Goal: Information Seeking & Learning: Check status

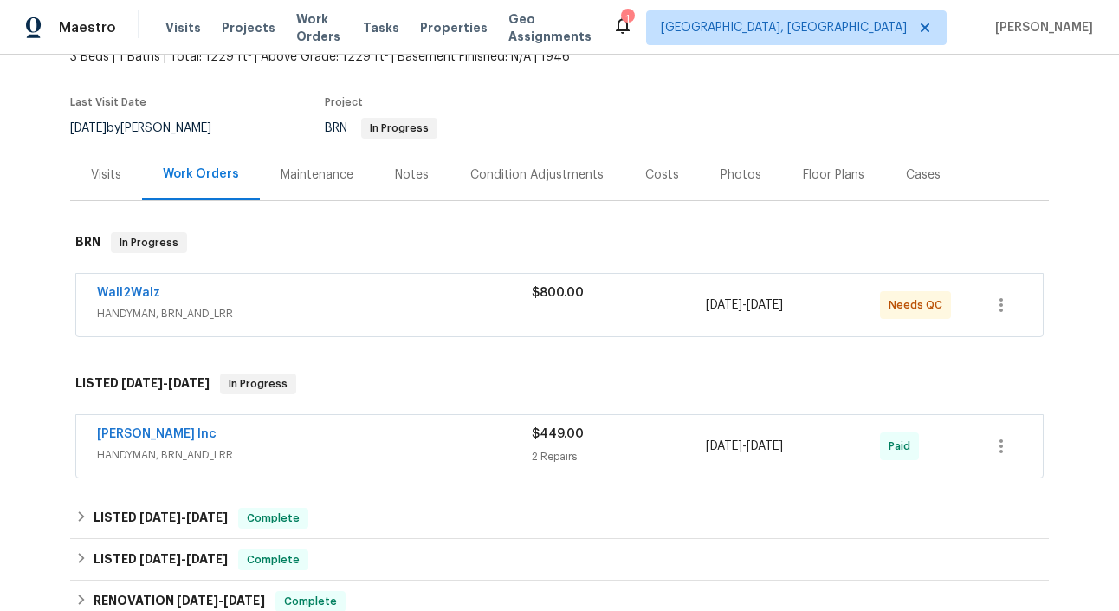
scroll to position [159, 0]
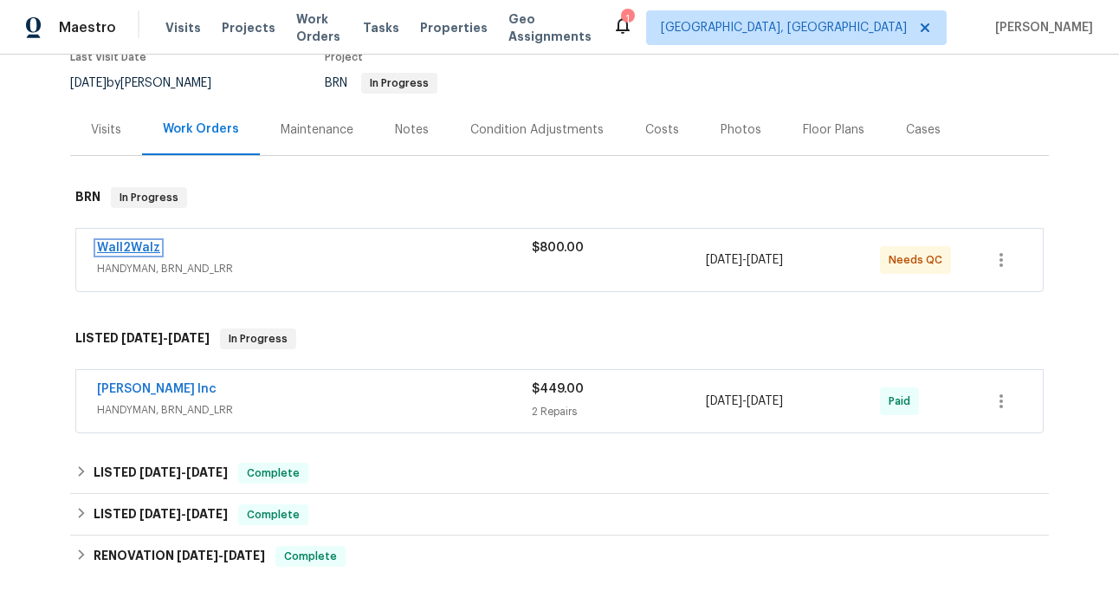
click at [137, 253] on link "Wall2Walz" at bounding box center [128, 248] width 63 height 12
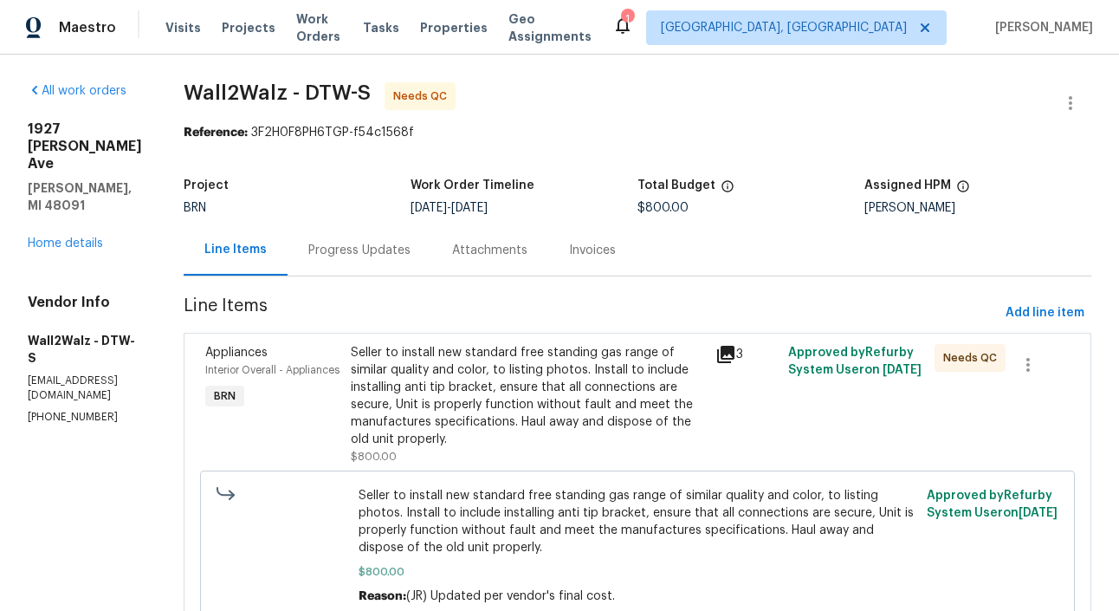
click at [318, 397] on div "Appliances Interior Overall - Appliances BRN" at bounding box center [273, 405] width 146 height 132
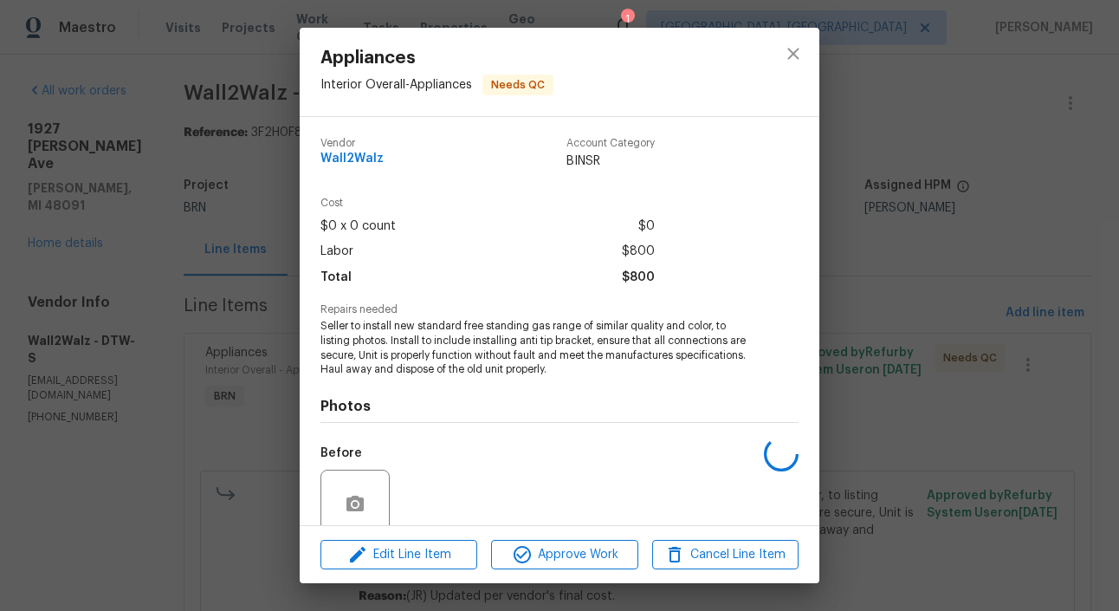
scroll to position [144, 0]
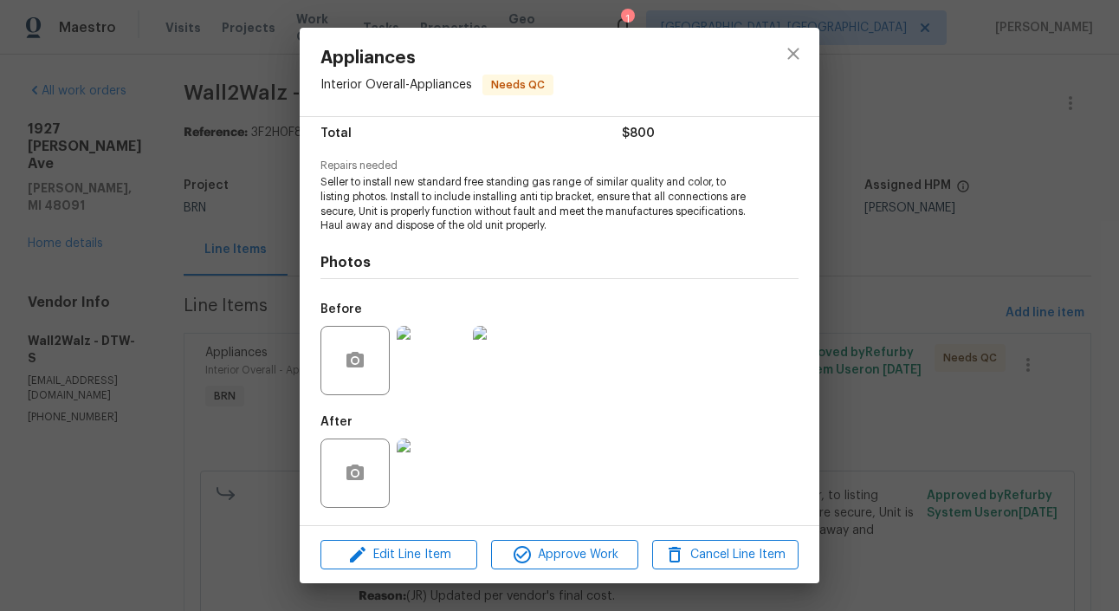
click at [522, 343] on img at bounding box center [507, 360] width 69 height 69
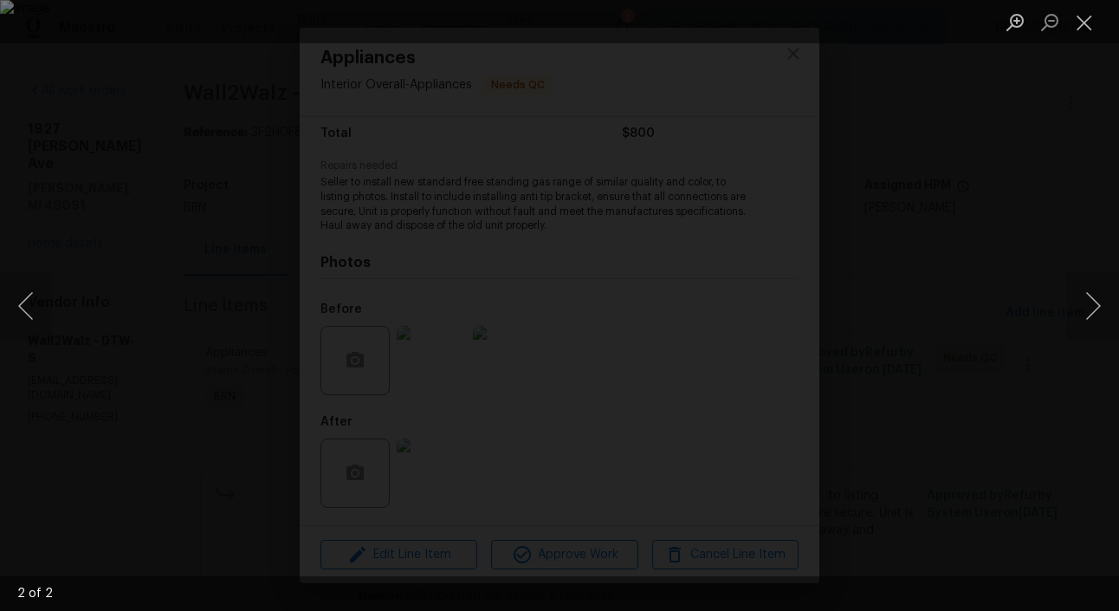
click at [182, 372] on div "Lightbox" at bounding box center [559, 305] width 1119 height 611
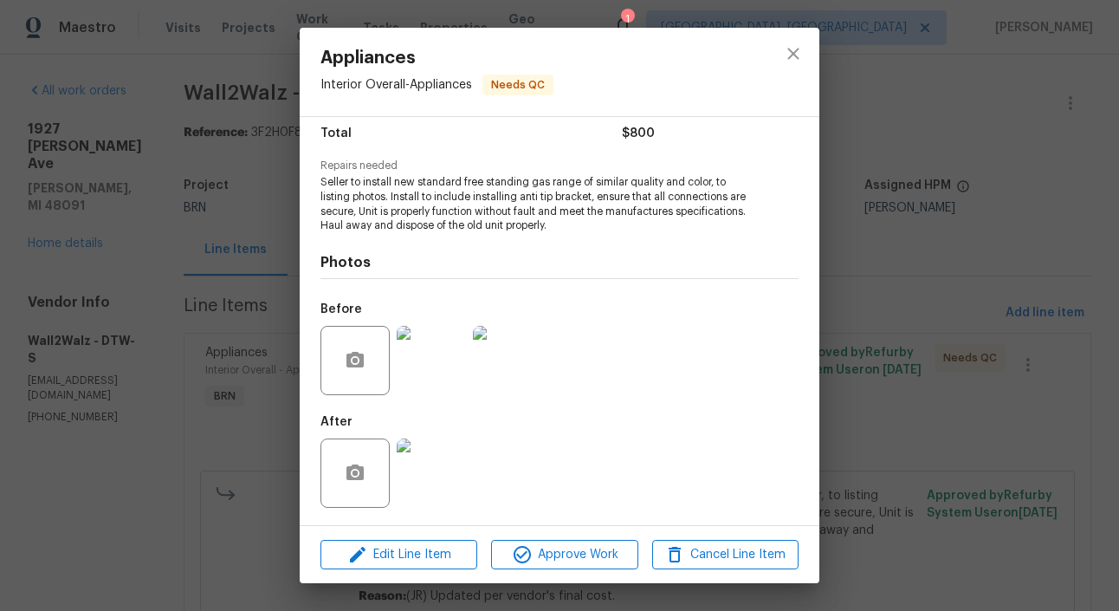
click at [437, 500] on img at bounding box center [431, 472] width 69 height 69
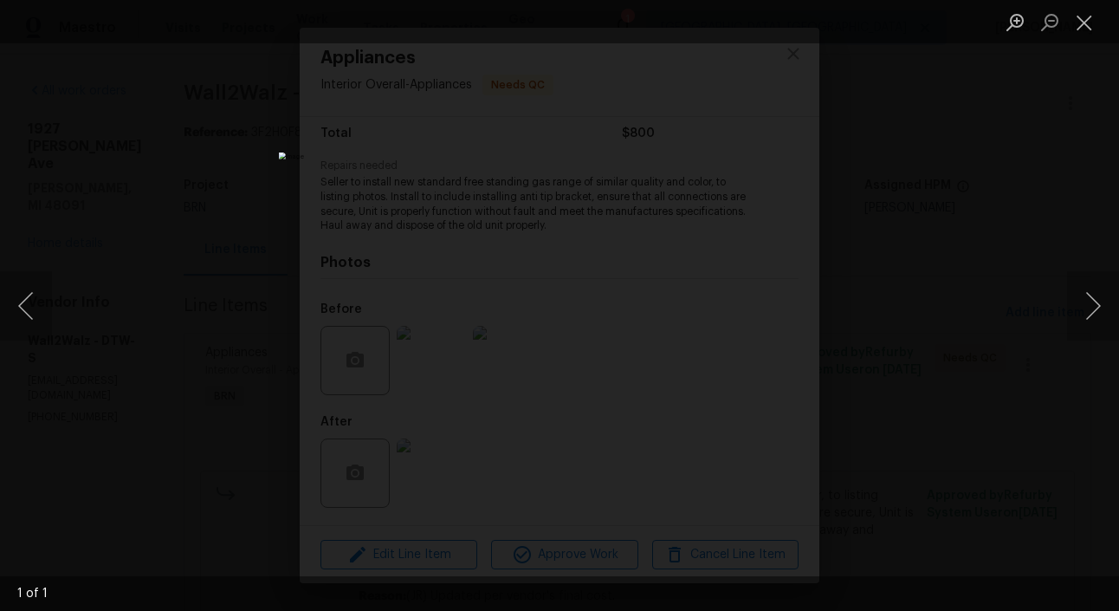
click at [239, 382] on div "Lightbox" at bounding box center [559, 305] width 1119 height 611
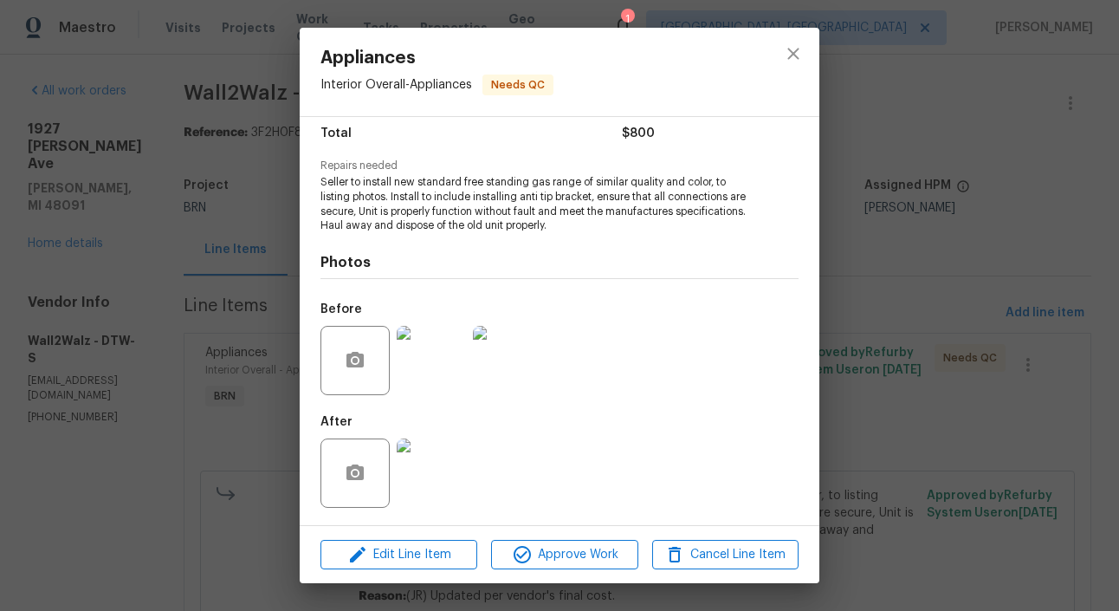
click at [172, 293] on div "Appliances Interior Overall - Appliances Needs QC Vendor Wall2Walz Account Cate…" at bounding box center [559, 305] width 1119 height 611
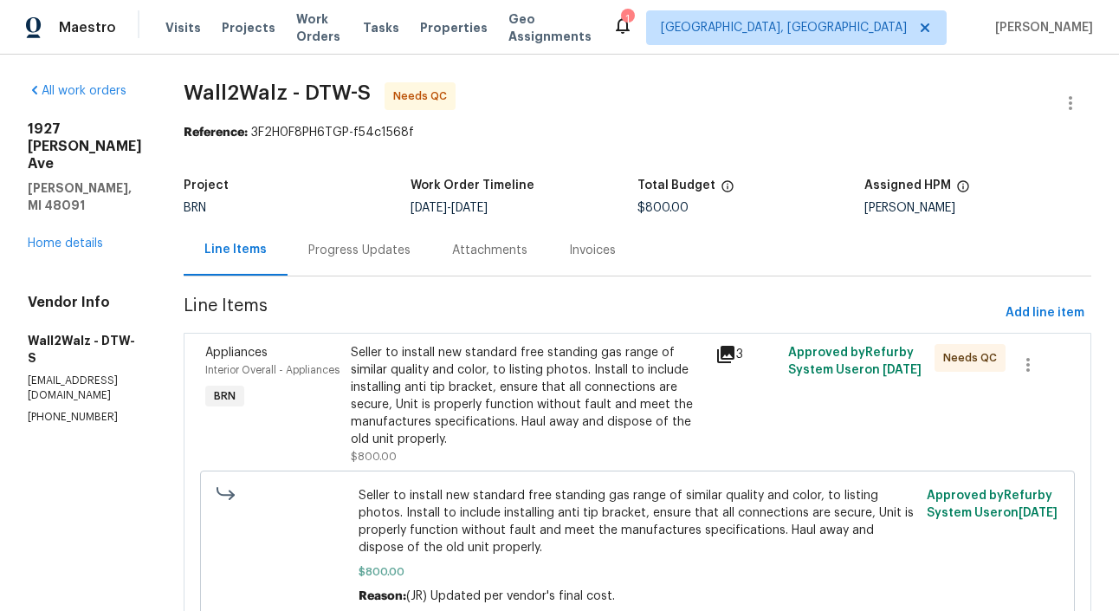
click at [363, 260] on div "Progress Updates" at bounding box center [360, 249] width 144 height 51
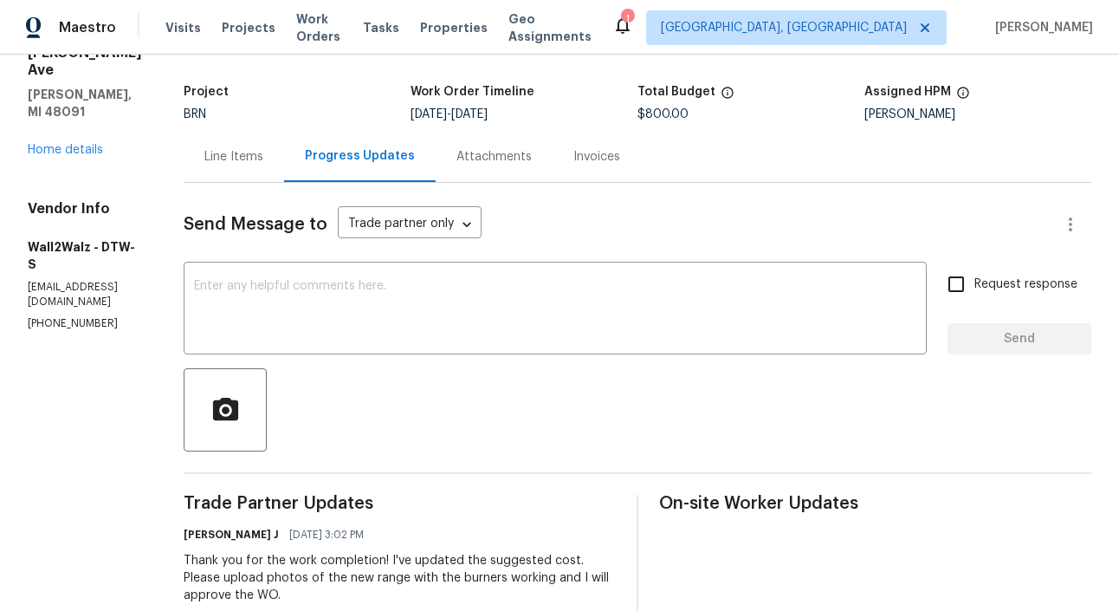
click at [222, 165] on div "Line Items" at bounding box center [233, 156] width 59 height 17
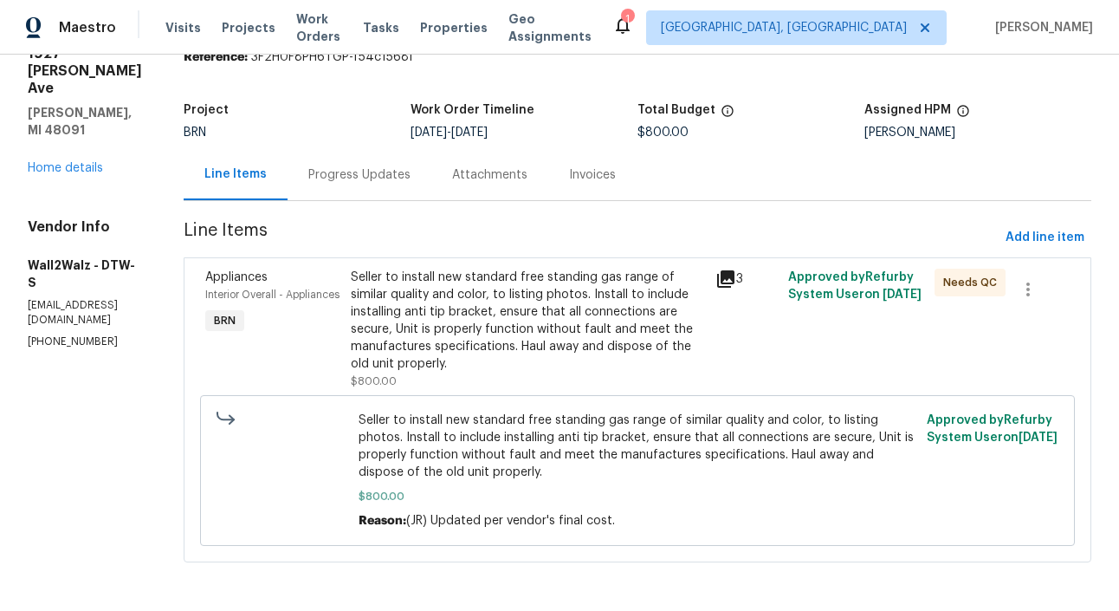
scroll to position [77, 0]
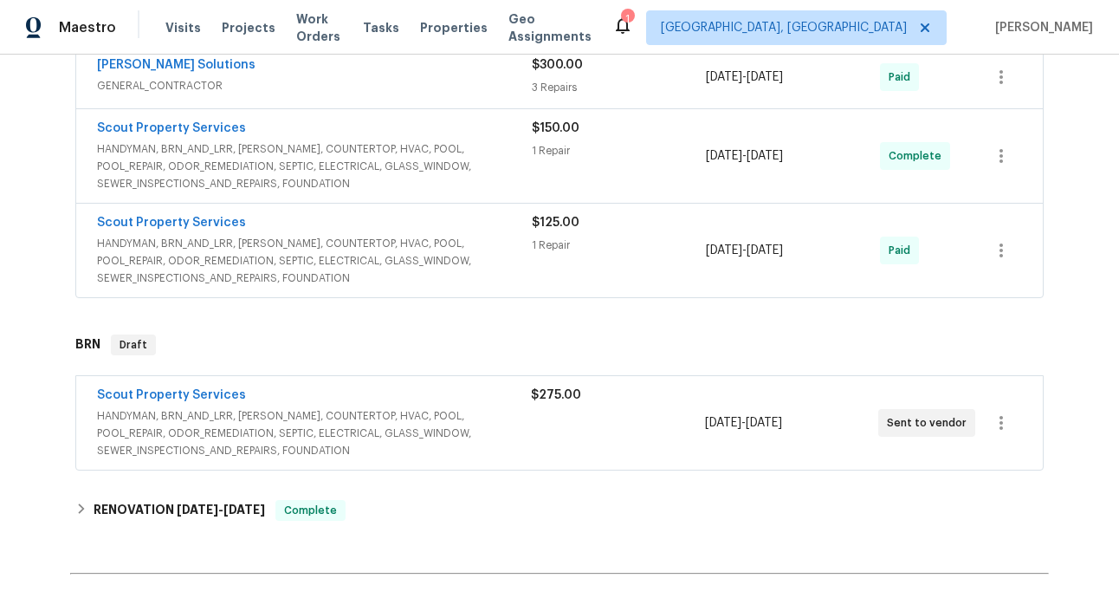
scroll to position [565, 0]
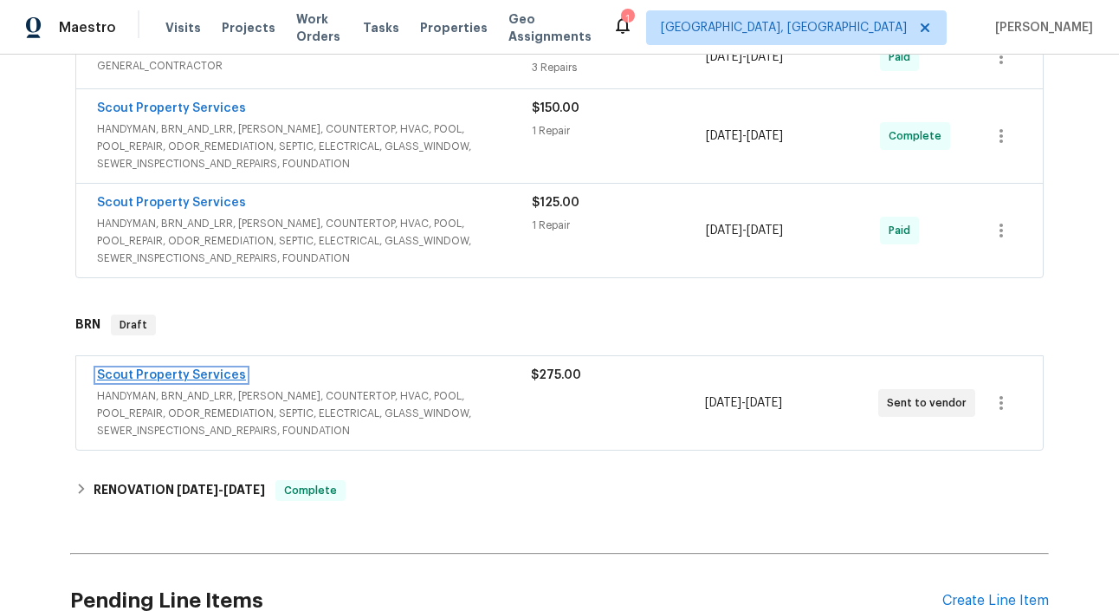
click at [188, 379] on link "Scout Property Services" at bounding box center [171, 375] width 149 height 12
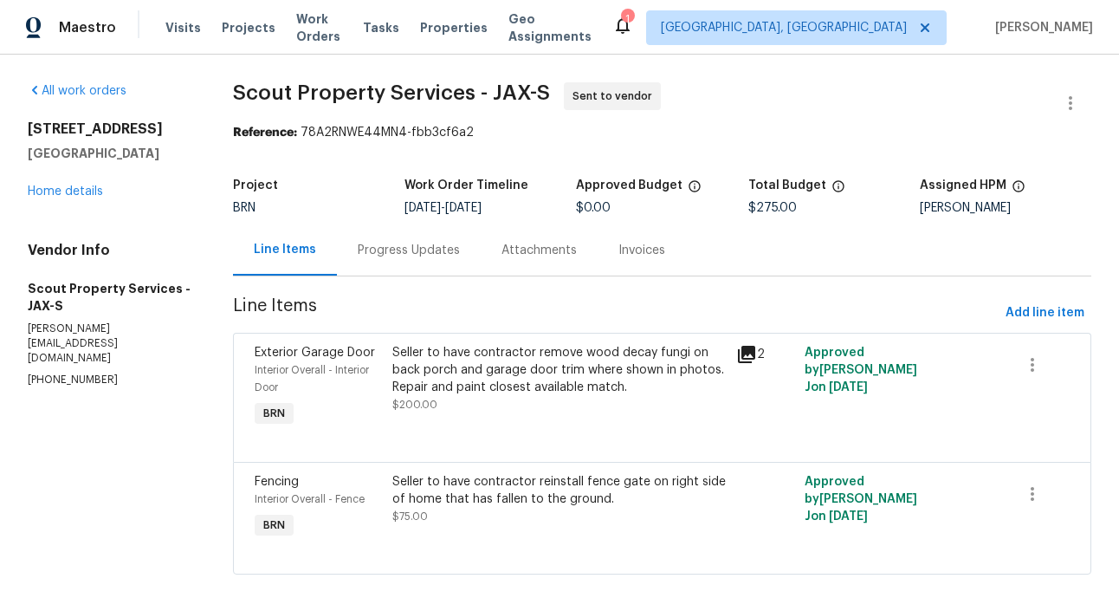
click at [418, 372] on div "Seller to have contractor remove wood decay fungi on back porch and garage door…" at bounding box center [558, 370] width 333 height 52
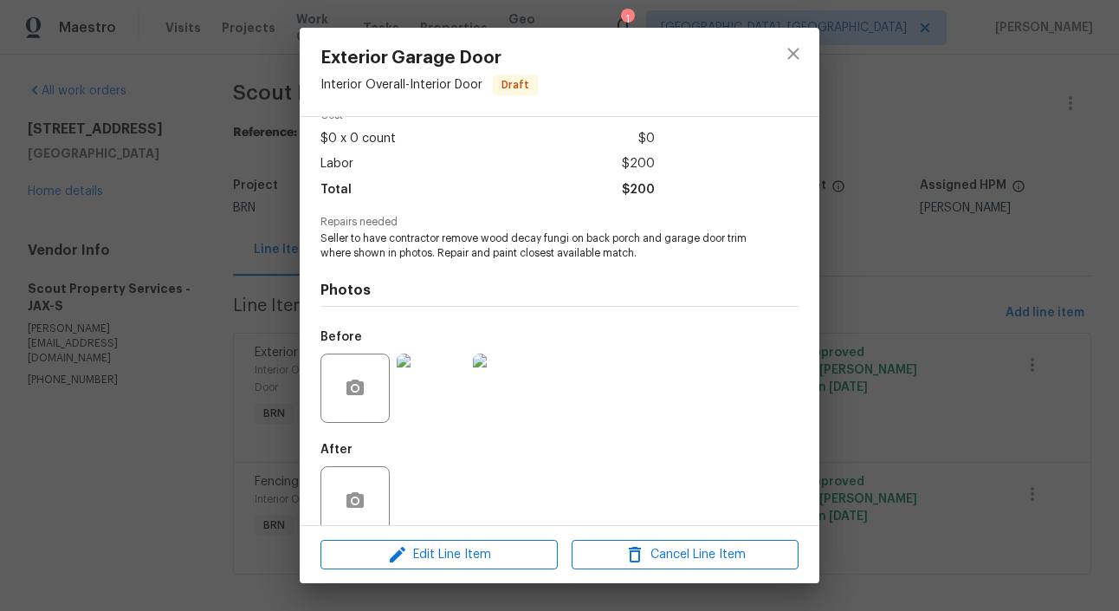
scroll to position [115, 0]
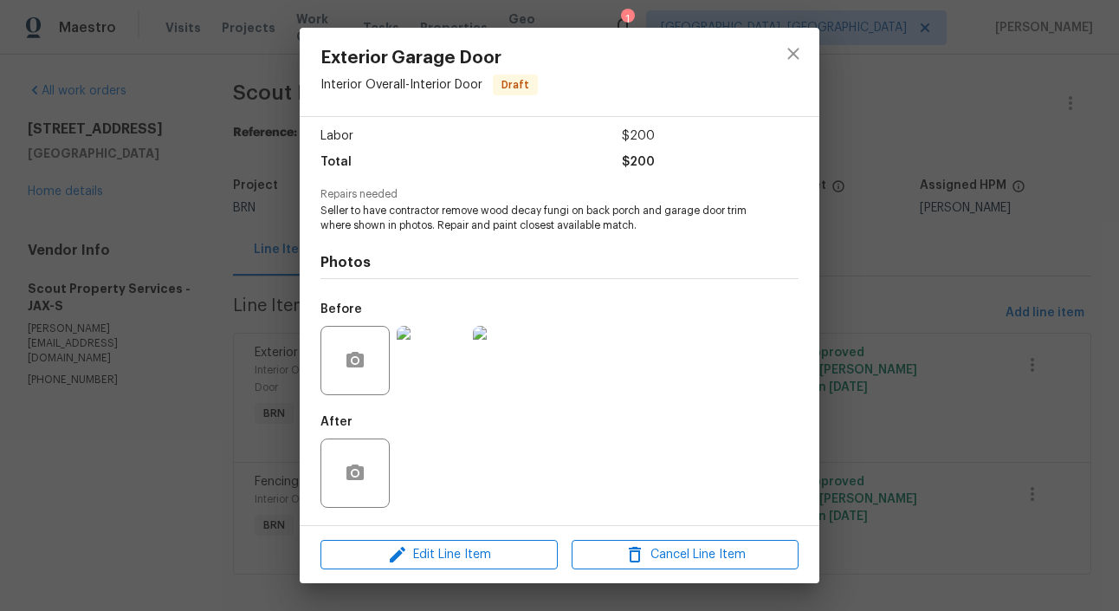
click at [282, 353] on div "Exterior Garage Door Interior Overall - Interior Door Draft Vendor Scout Proper…" at bounding box center [559, 305] width 1119 height 611
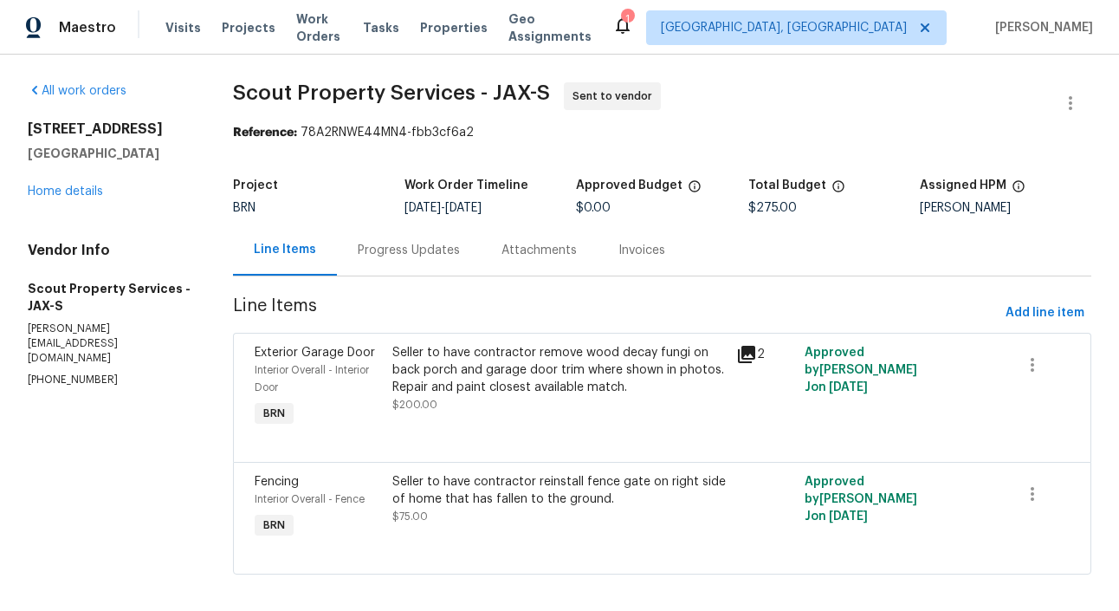
click at [412, 255] on div "Progress Updates" at bounding box center [409, 250] width 102 height 17
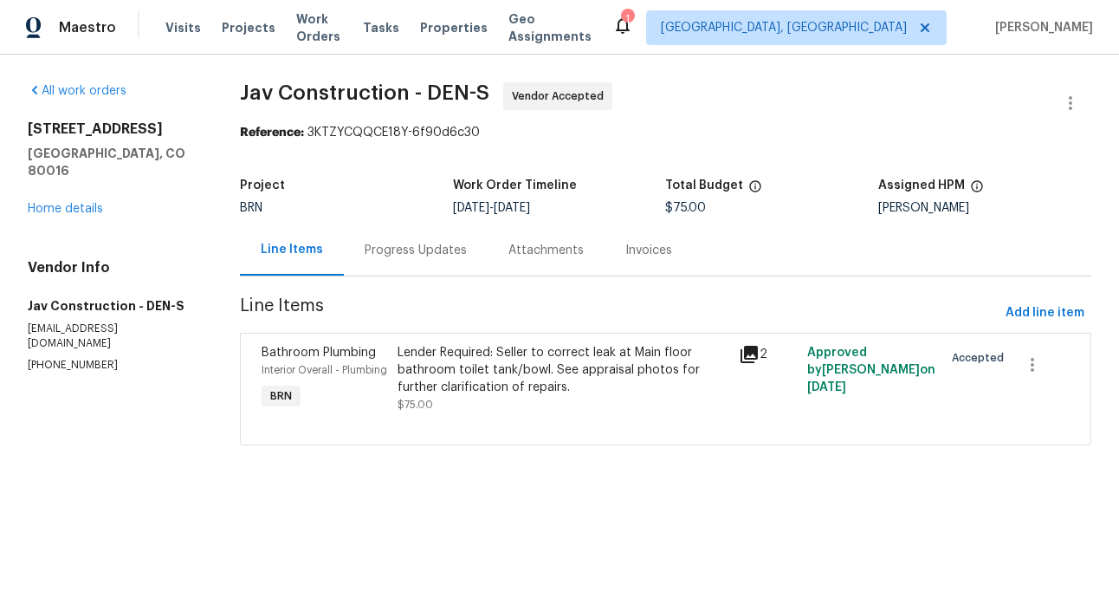
click at [379, 376] on div "Interior Overall - Plumbing" at bounding box center [325, 369] width 126 height 17
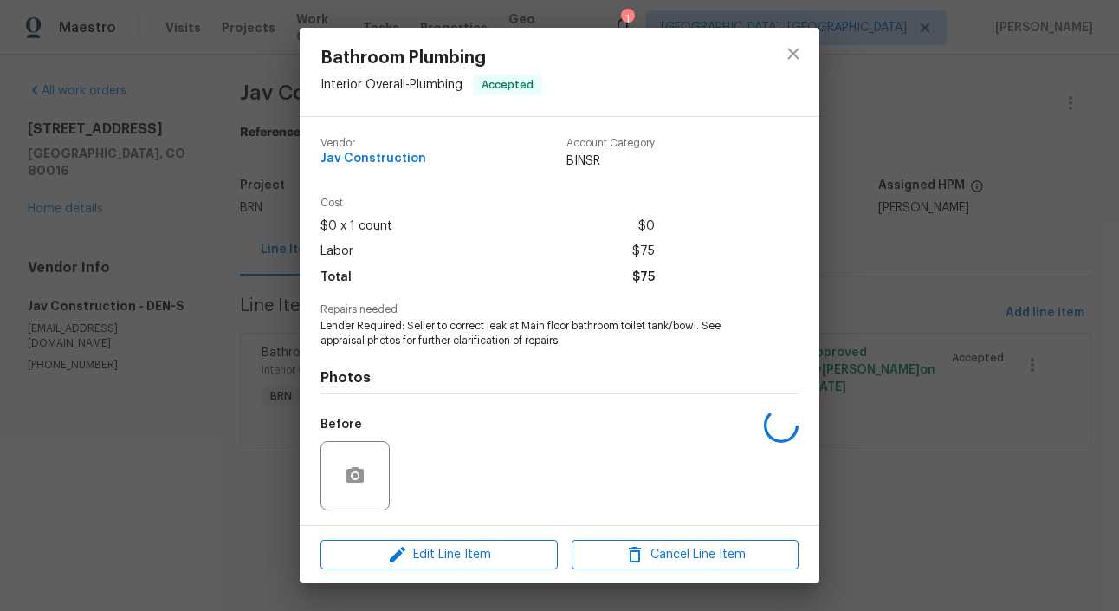
scroll to position [115, 0]
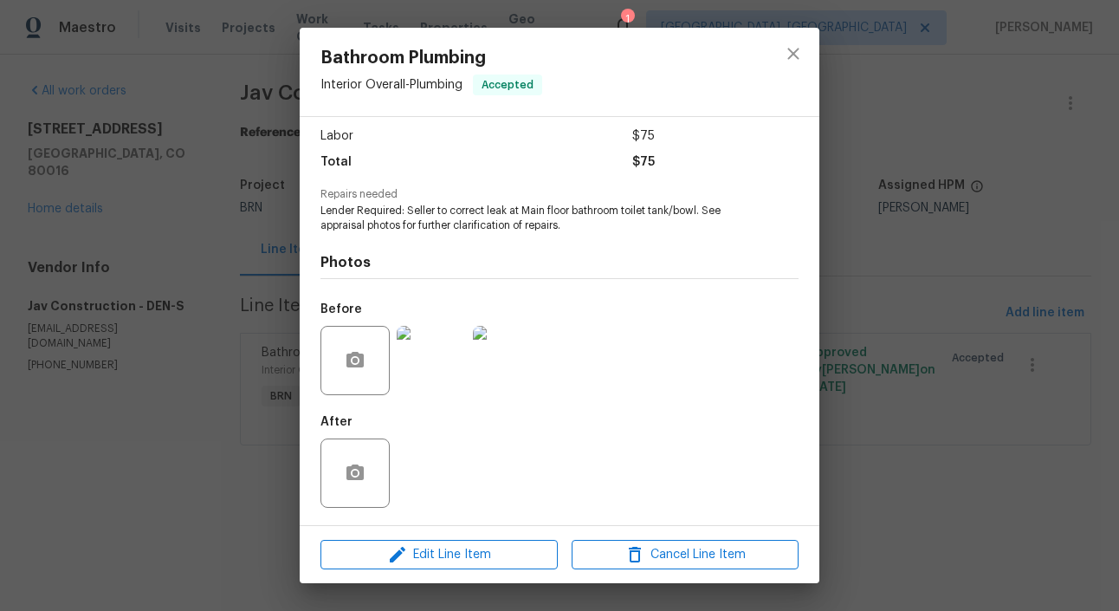
click at [222, 337] on div "Bathroom Plumbing Interior Overall - Plumbing Accepted Vendor Jav Construction …" at bounding box center [559, 305] width 1119 height 611
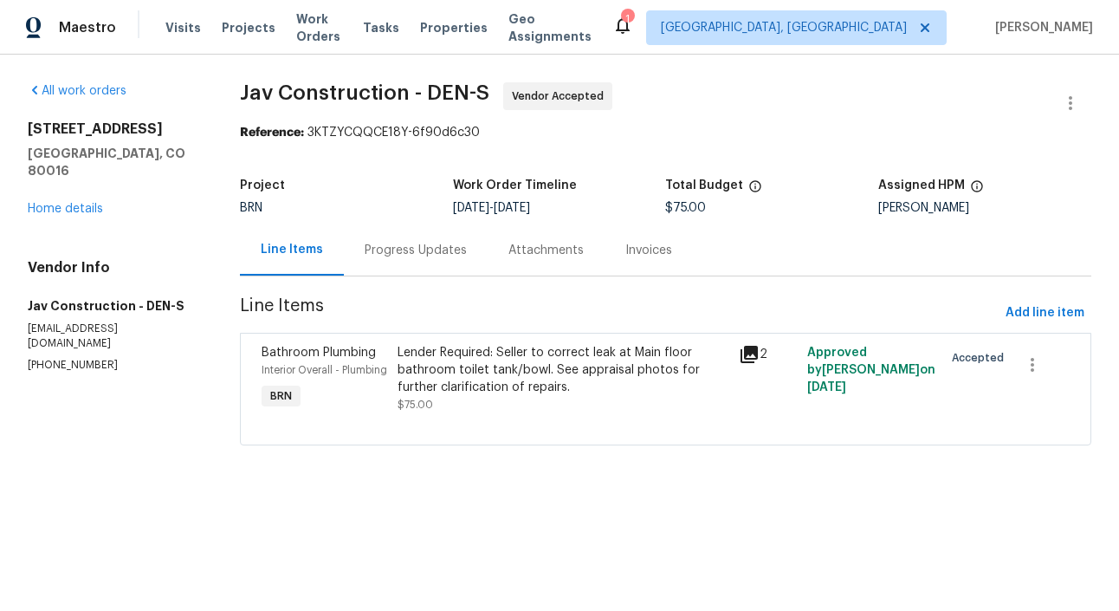
click at [417, 256] on div "Progress Updates" at bounding box center [416, 250] width 102 height 17
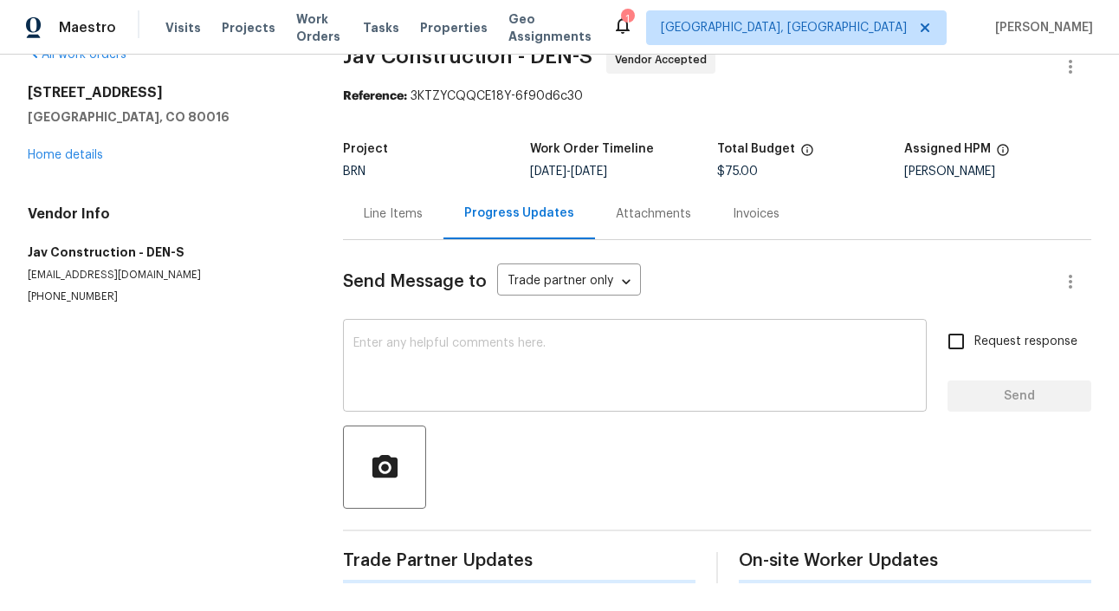
scroll to position [256, 0]
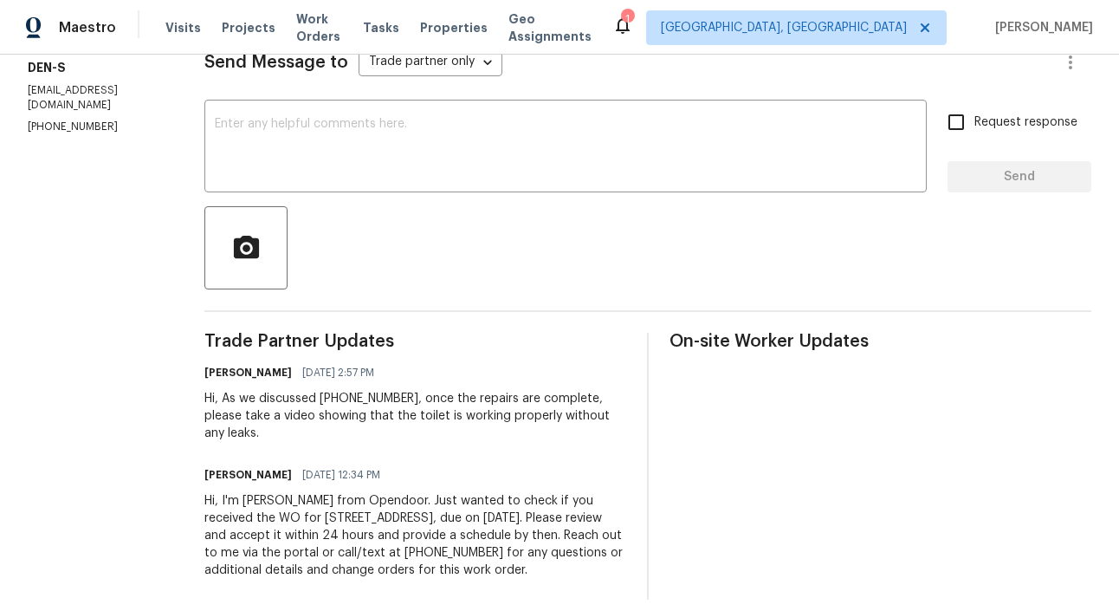
click at [144, 398] on section "All work orders 24955 E Roxbury Pl Aurora, CO 80016 Home details Vendor Info Ja…" at bounding box center [95, 213] width 135 height 773
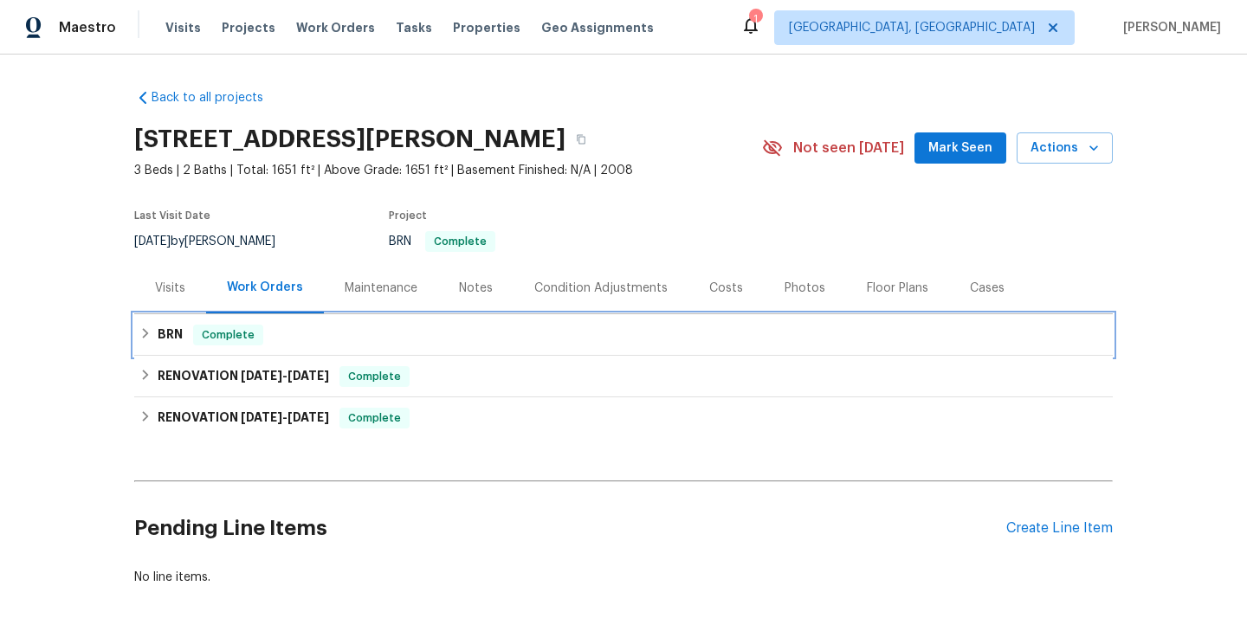
click at [324, 327] on div "BRN Complete" at bounding box center [623, 335] width 968 height 21
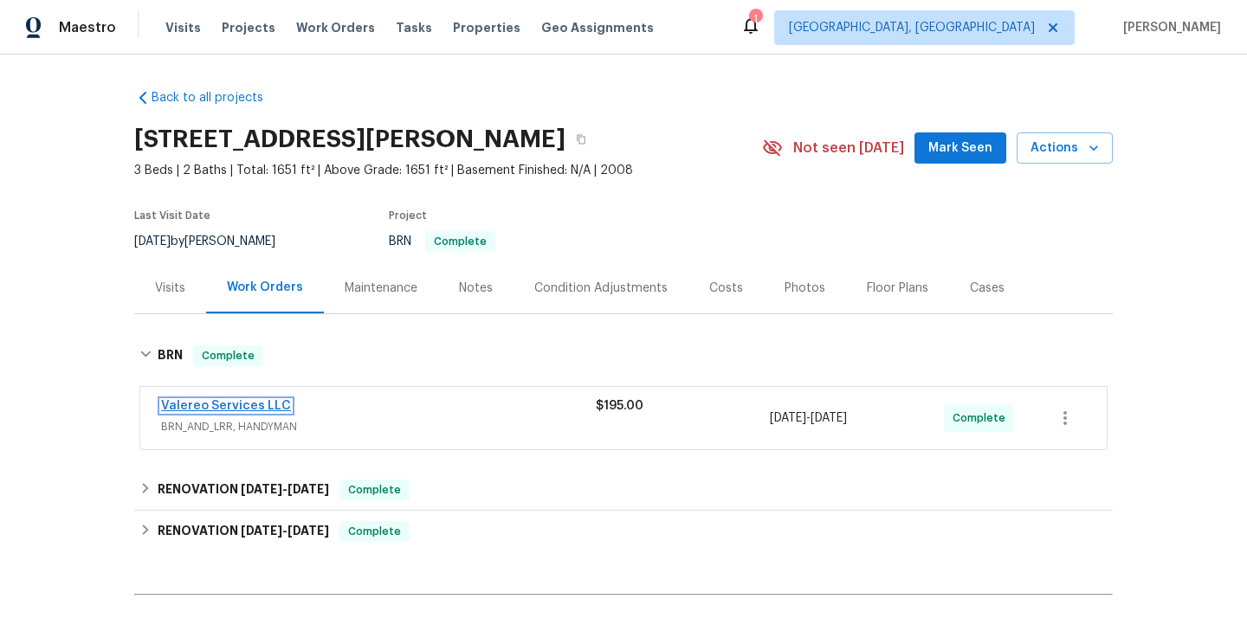
click at [257, 407] on link "Valereo Services LLC" at bounding box center [226, 406] width 130 height 12
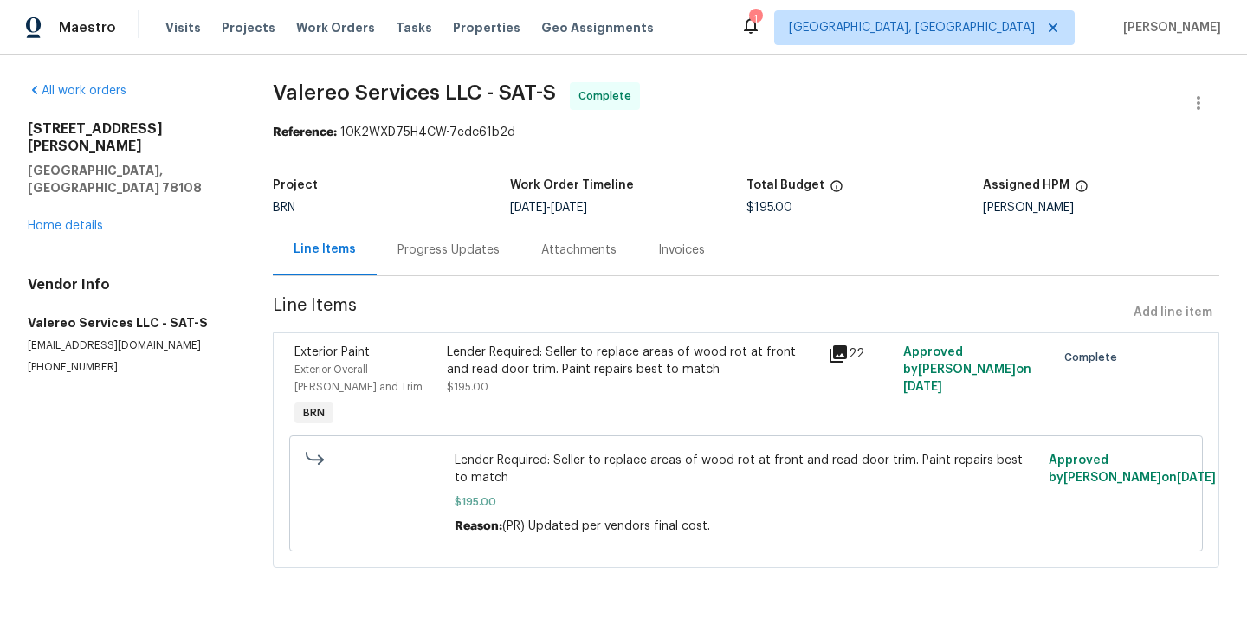
click at [462, 381] on div "Lender Required: Seller to replace areas of wood rot at front and read door tri…" at bounding box center [632, 370] width 370 height 52
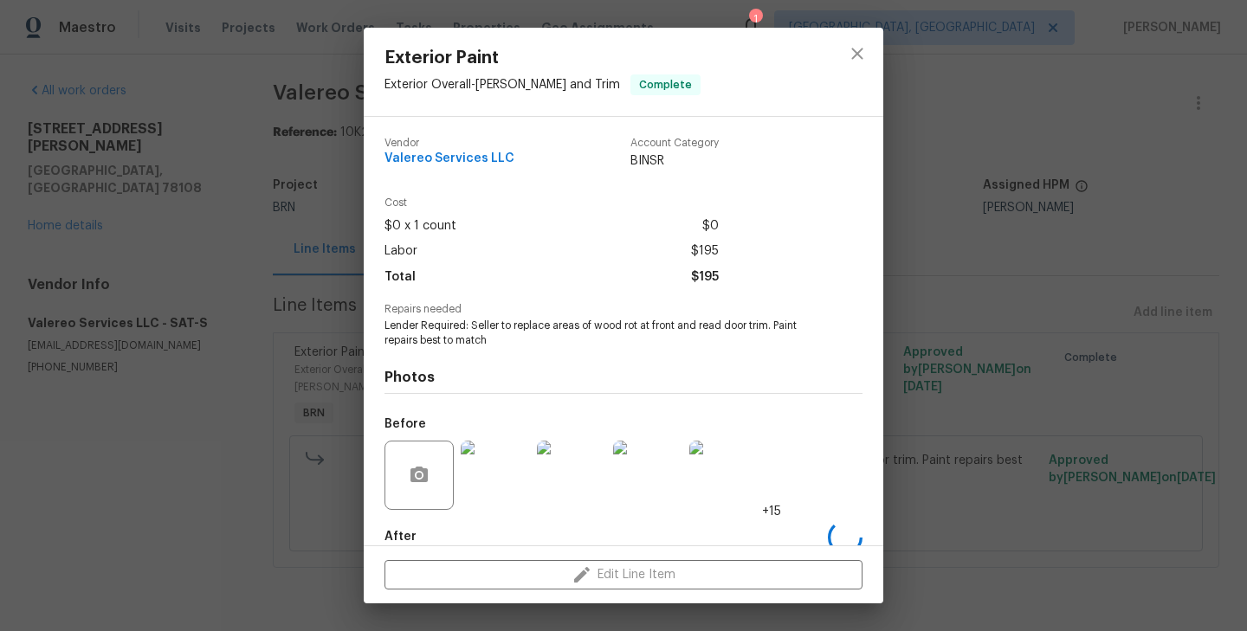
scroll to position [94, 0]
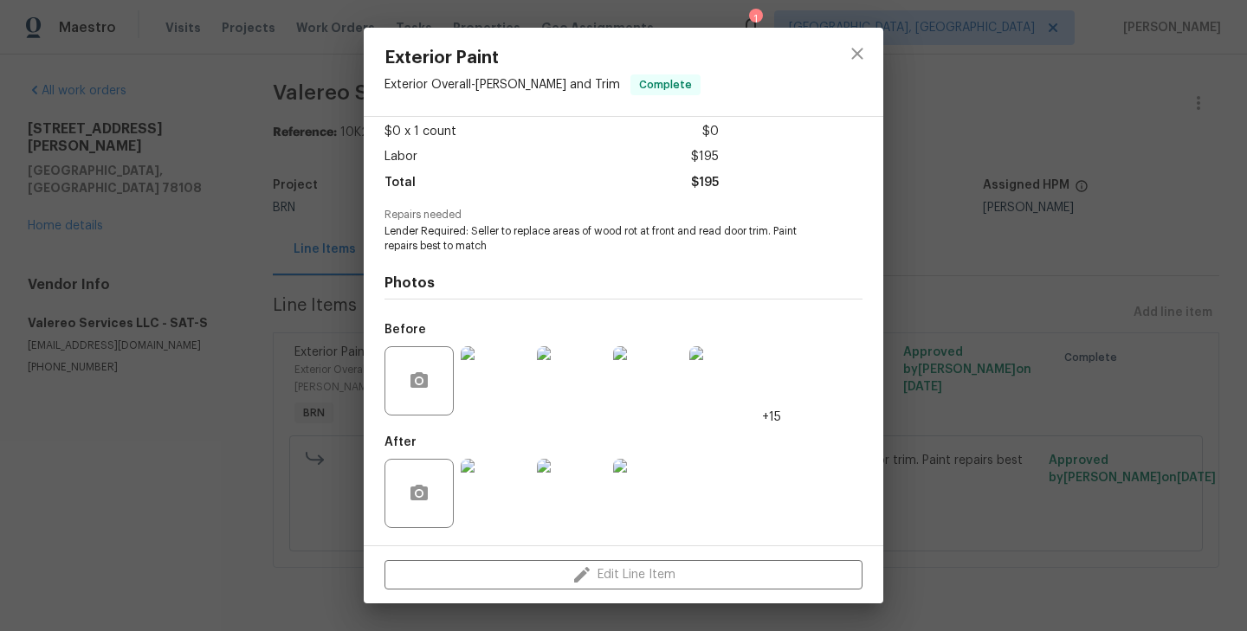
click at [508, 381] on img at bounding box center [495, 380] width 69 height 69
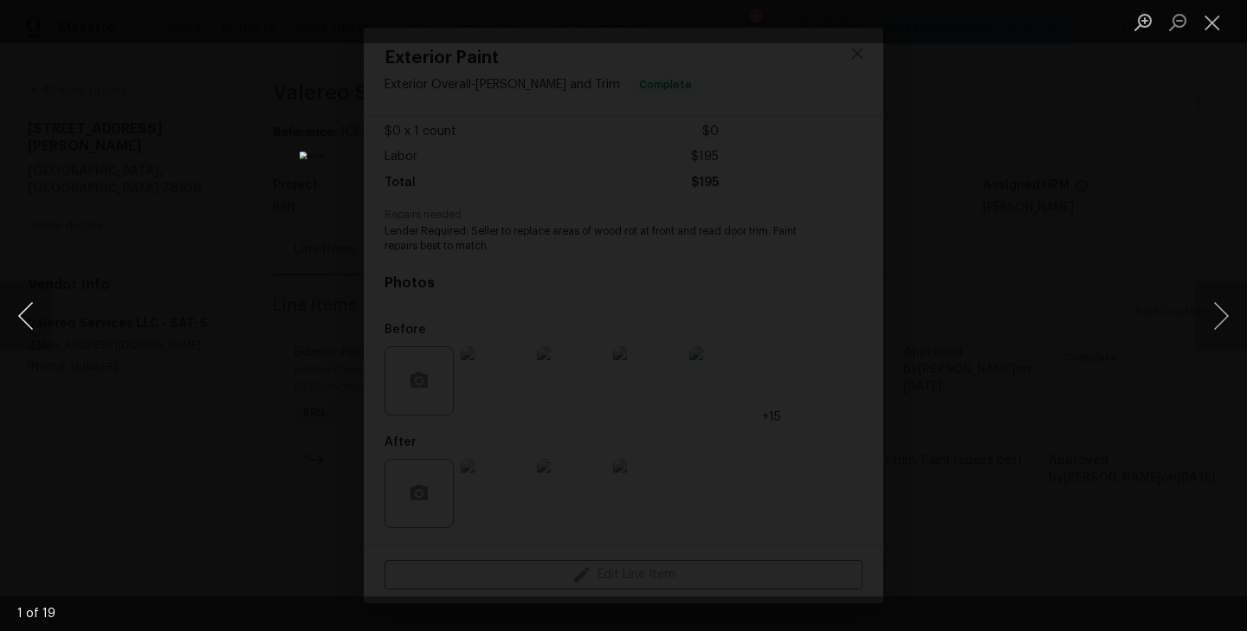
click at [30, 322] on button "Previous image" at bounding box center [26, 316] width 52 height 69
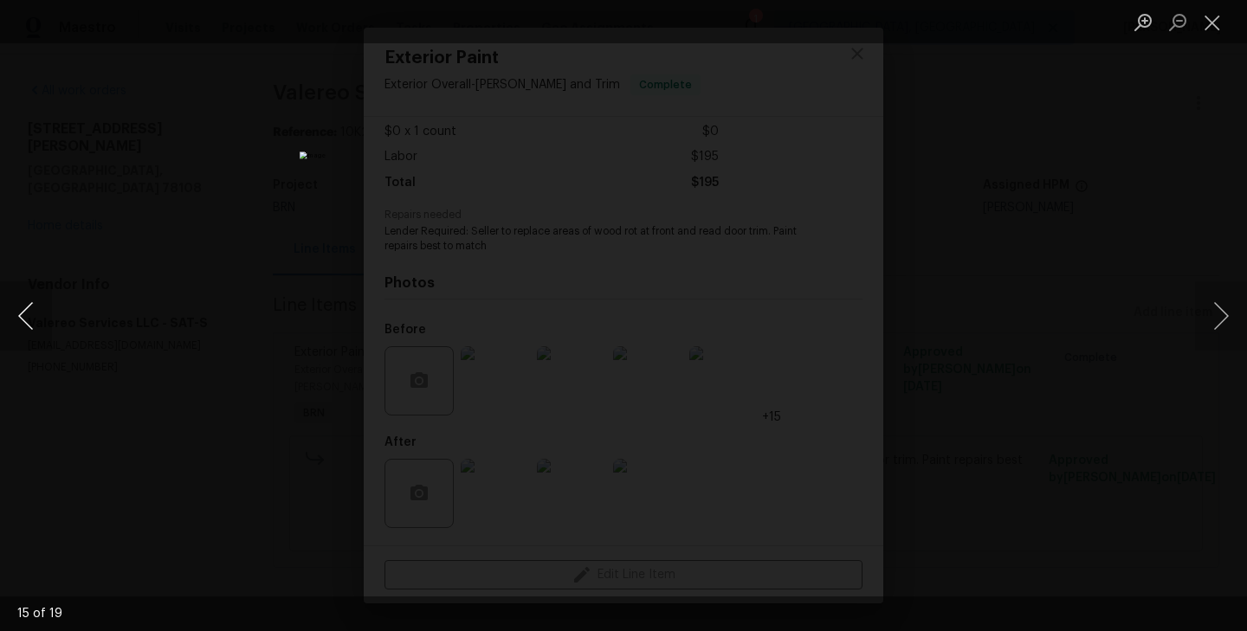
click at [30, 322] on button "Previous image" at bounding box center [26, 316] width 52 height 69
click at [107, 306] on div "Lightbox" at bounding box center [623, 315] width 1247 height 631
click at [267, 334] on div "Lightbox" at bounding box center [623, 315] width 1247 height 631
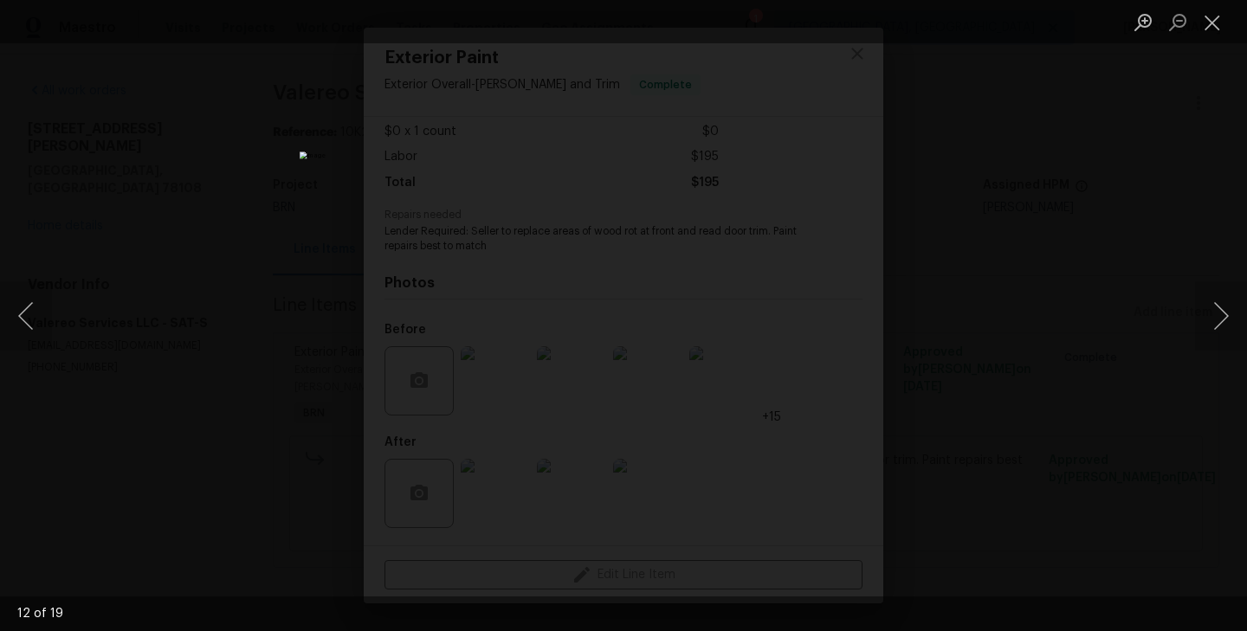
click at [267, 334] on div "Lightbox" at bounding box center [623, 315] width 1247 height 631
click at [307, 336] on div "Lightbox" at bounding box center [623, 315] width 1247 height 631
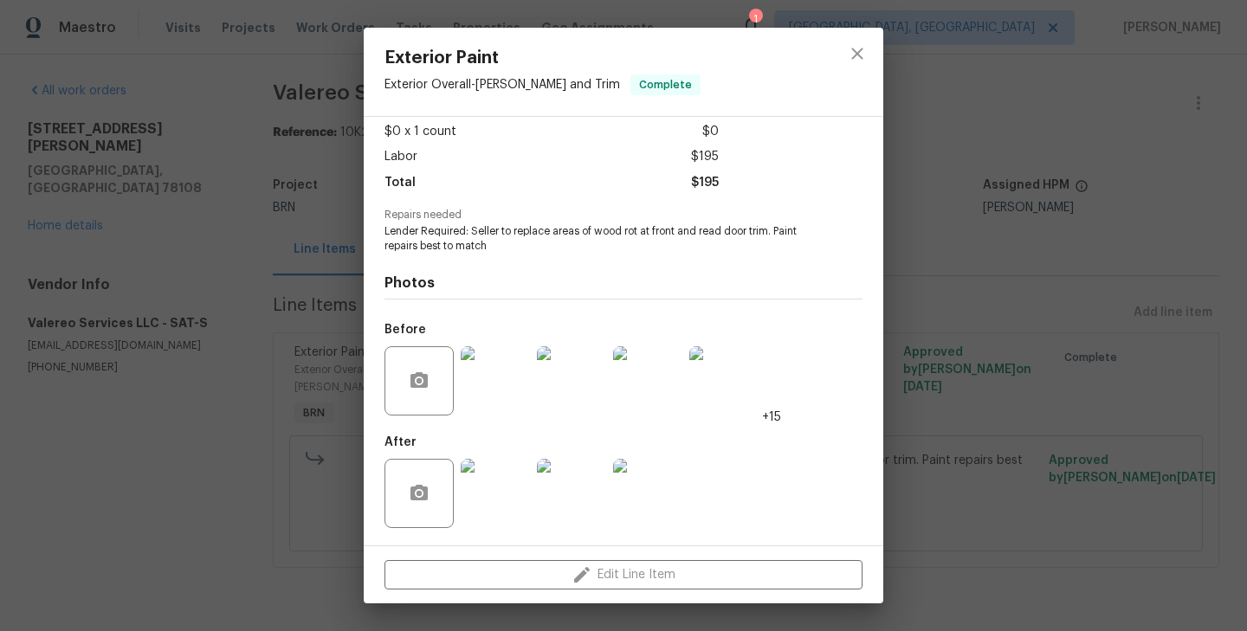
click at [495, 480] on img at bounding box center [495, 493] width 69 height 69
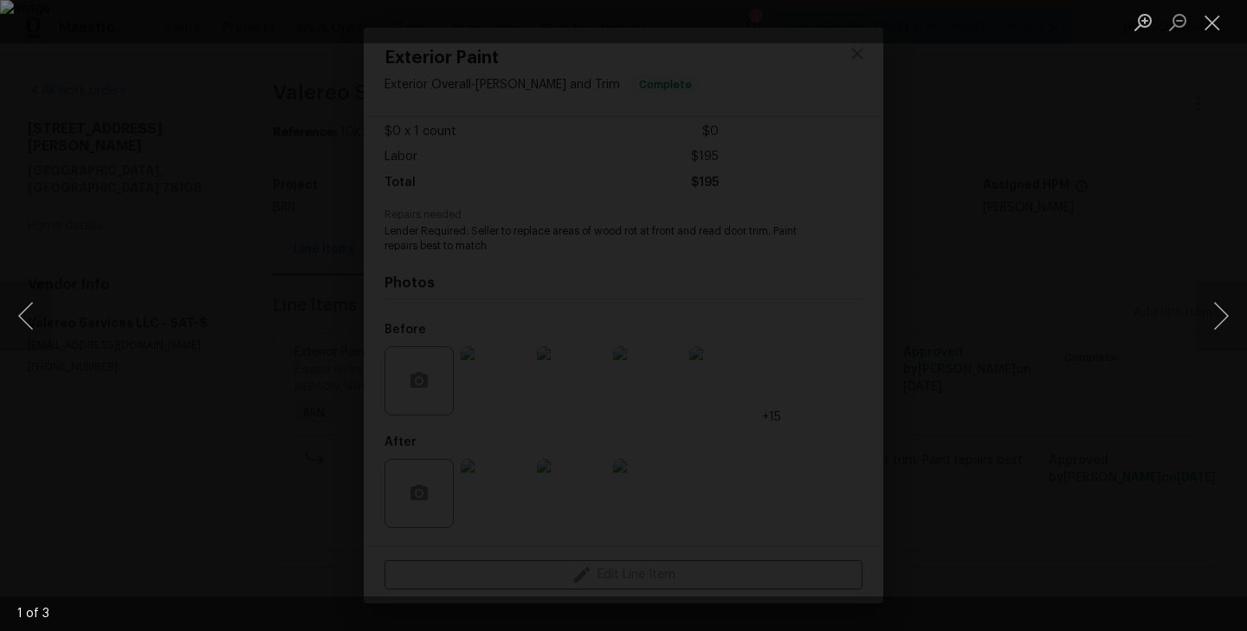
click at [239, 303] on div "Lightbox" at bounding box center [623, 315] width 1247 height 631
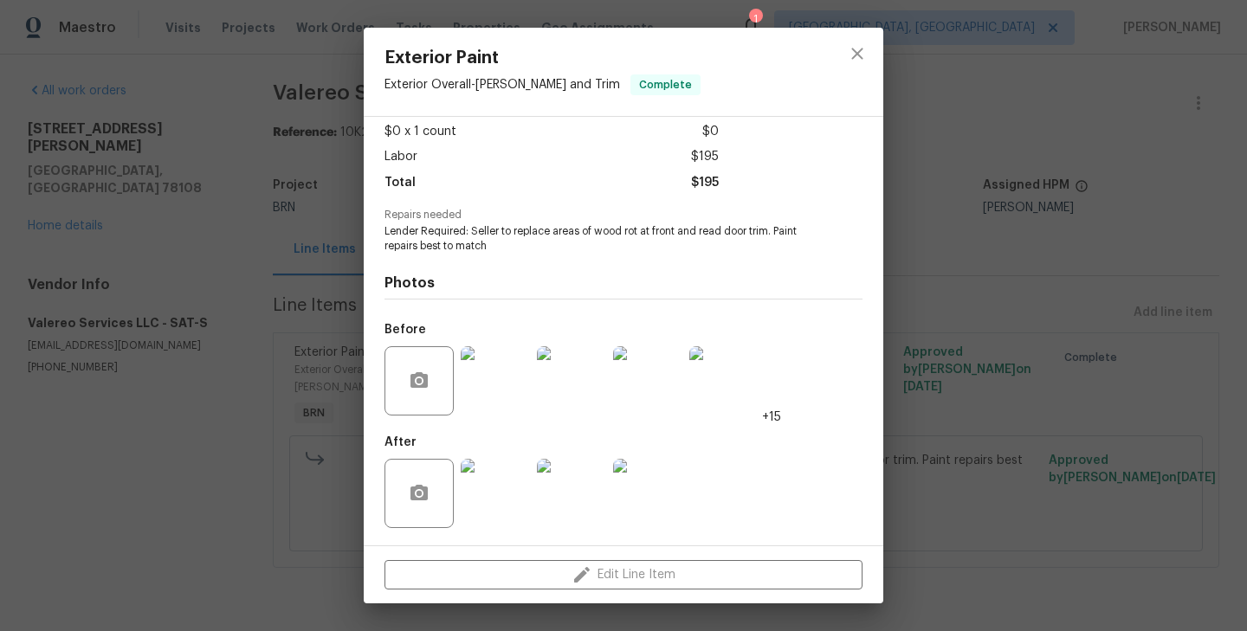
click at [183, 450] on div "Exterior Paint Exterior Overall - Eaves and Trim Complete Vendor Valereo Servic…" at bounding box center [623, 315] width 1247 height 631
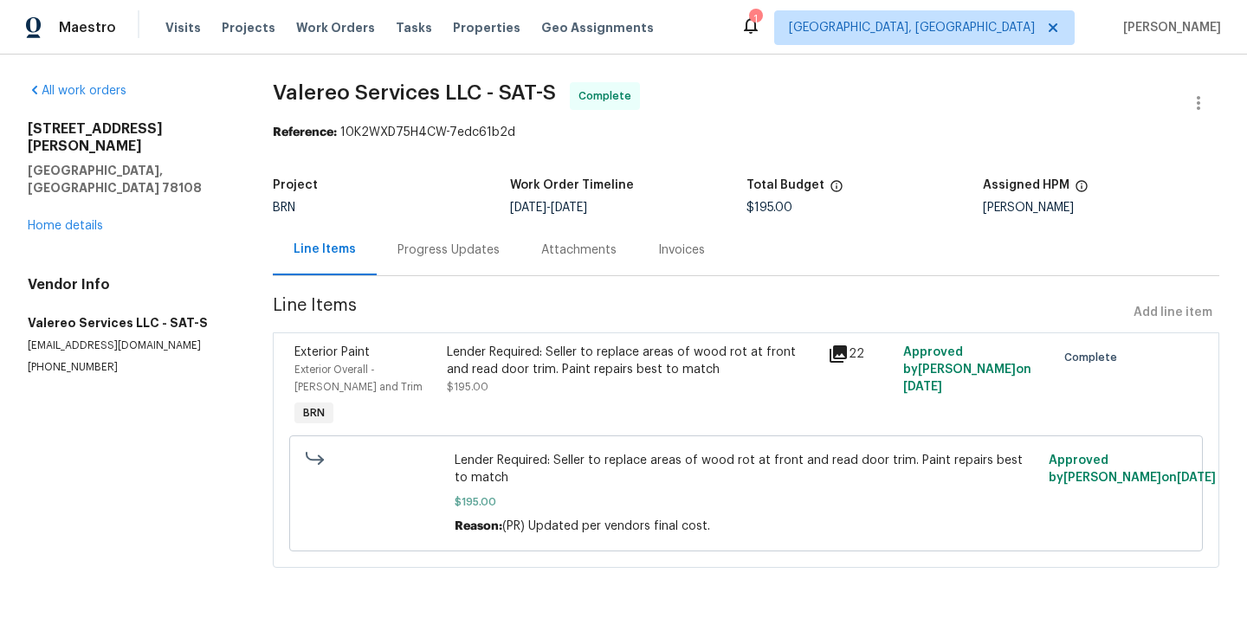
click at [465, 267] on div "Progress Updates" at bounding box center [449, 249] width 144 height 51
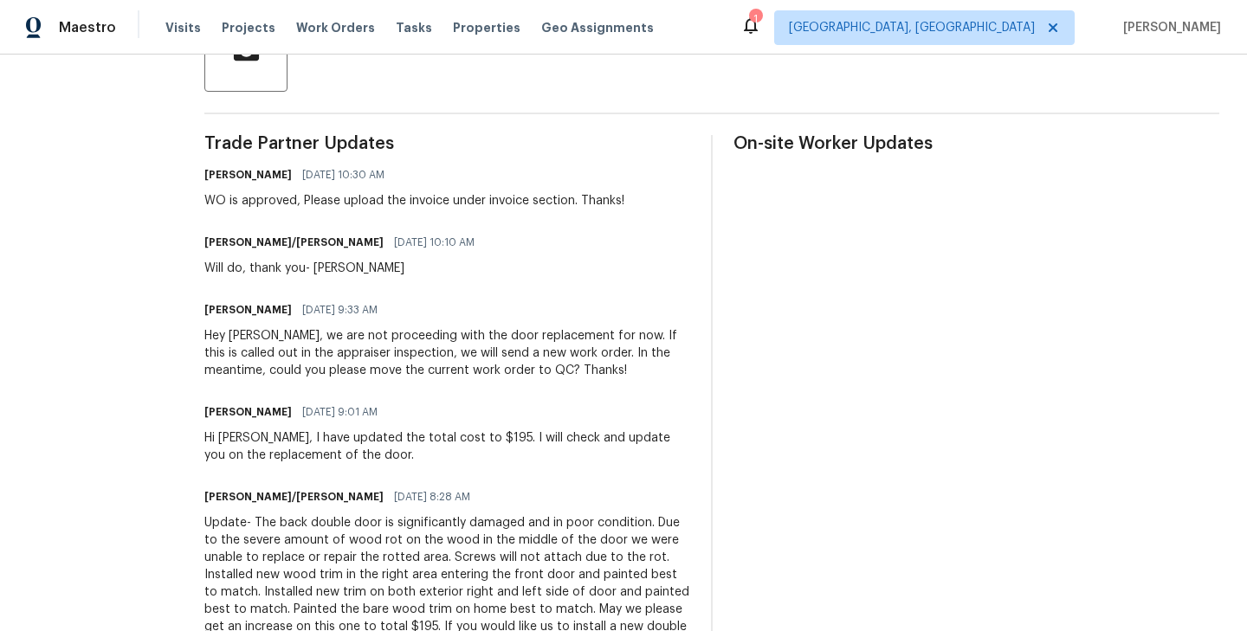
scroll to position [432, 0]
